Goal: Navigation & Orientation: Understand site structure

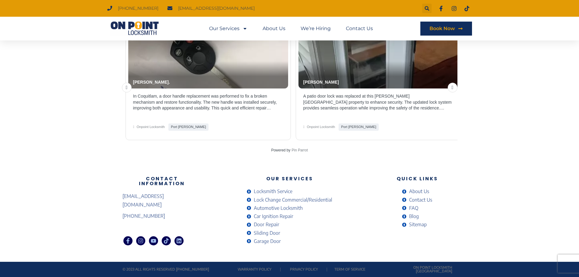
scroll to position [1313, 0]
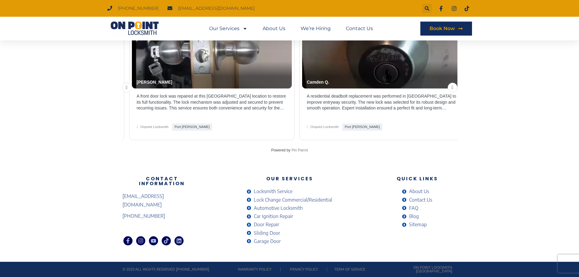
click at [420, 187] on span "About Us" at bounding box center [419, 191] width 22 height 8
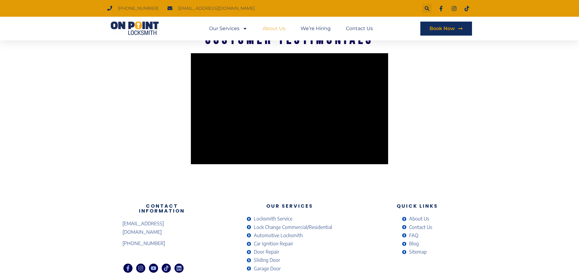
scroll to position [1073, 0]
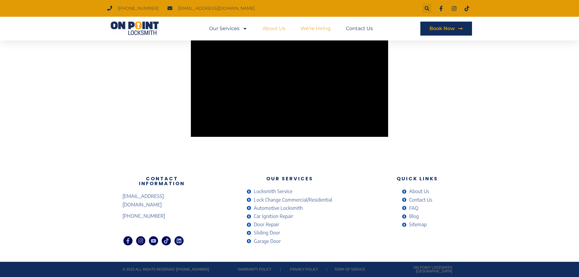
click at [324, 30] on link "We’re Hiring" at bounding box center [316, 29] width 30 height 14
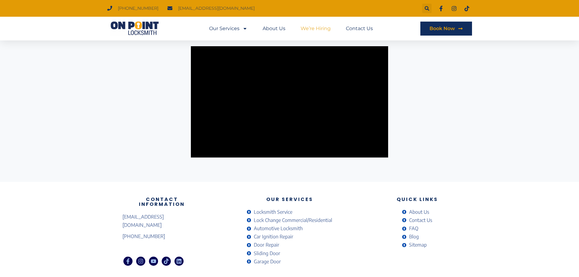
scroll to position [1154, 0]
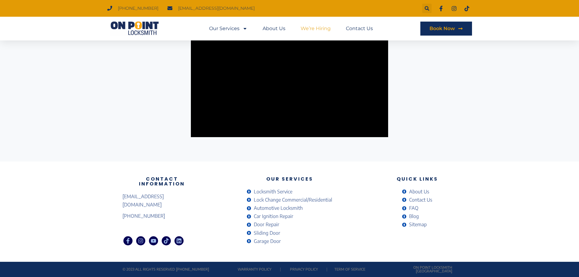
click at [420, 196] on span "Contact Us" at bounding box center [420, 200] width 25 height 8
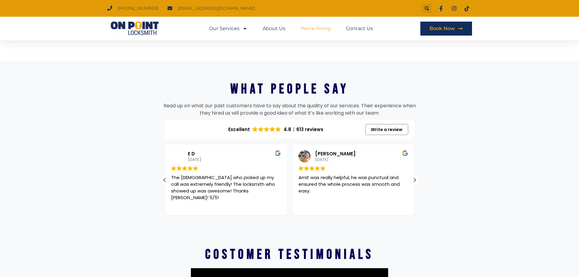
scroll to position [870, 0]
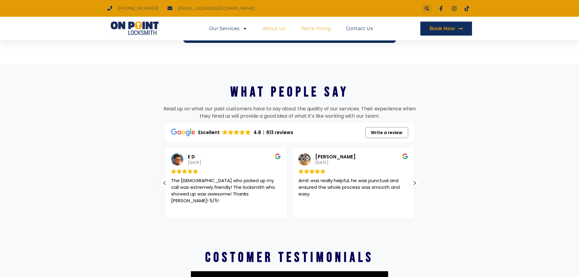
click at [274, 31] on link "About Us" at bounding box center [274, 29] width 23 height 14
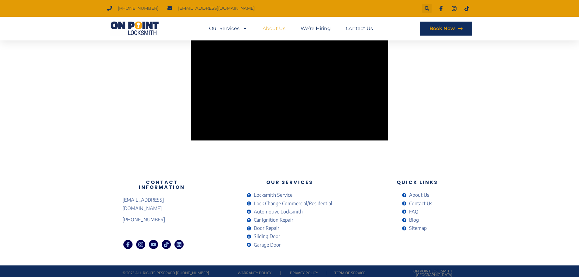
scroll to position [1073, 0]
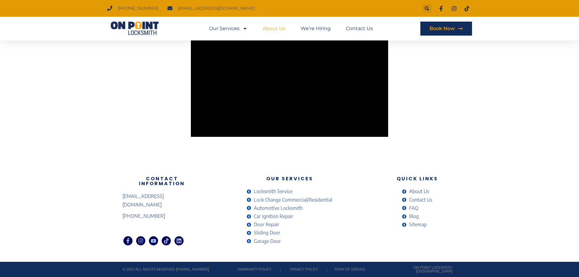
click at [418, 187] on span "About Us" at bounding box center [419, 191] width 22 height 8
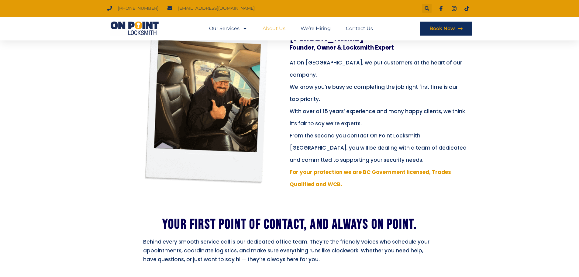
scroll to position [162, 0]
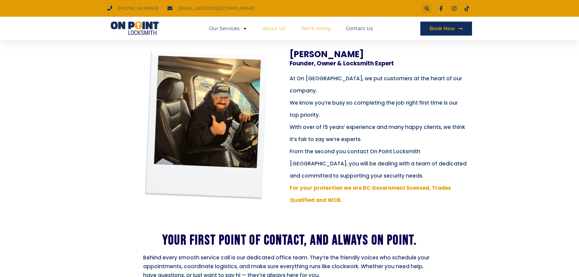
click at [315, 29] on link "We’re Hiring" at bounding box center [316, 29] width 30 height 14
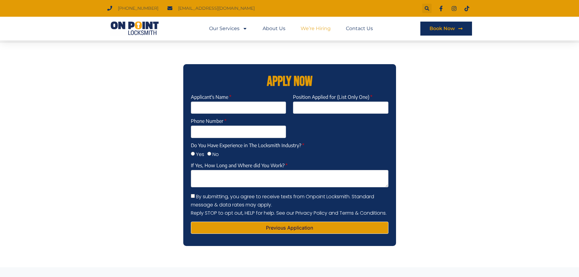
scroll to position [669, 0]
